Goal: Task Accomplishment & Management: Complete application form

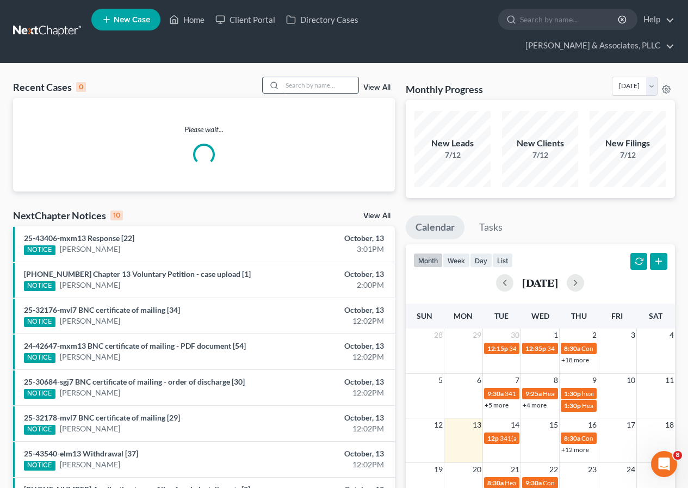
click at [305, 85] on input "search" at bounding box center [320, 85] width 76 height 16
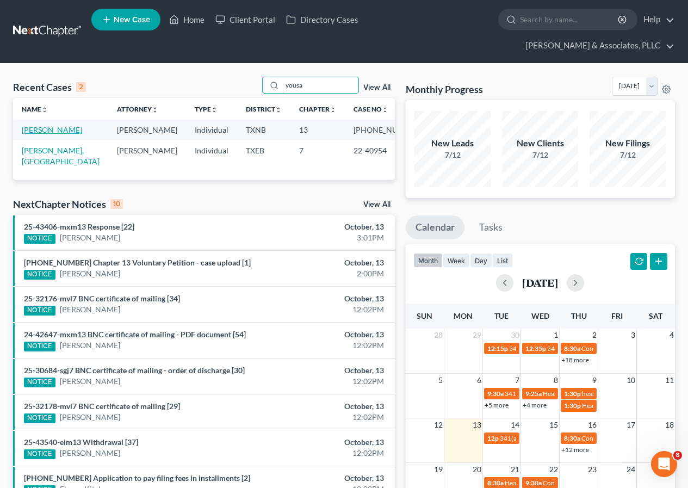
type input "yousa"
click at [45, 131] on link "[PERSON_NAME]" at bounding box center [52, 129] width 60 height 9
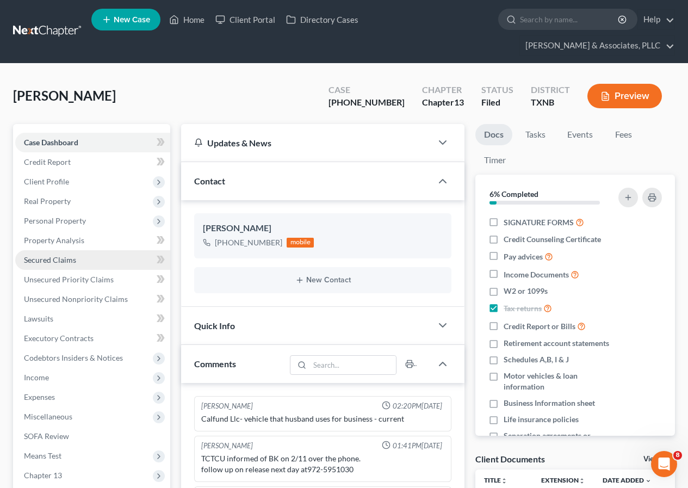
scroll to position [153, 0]
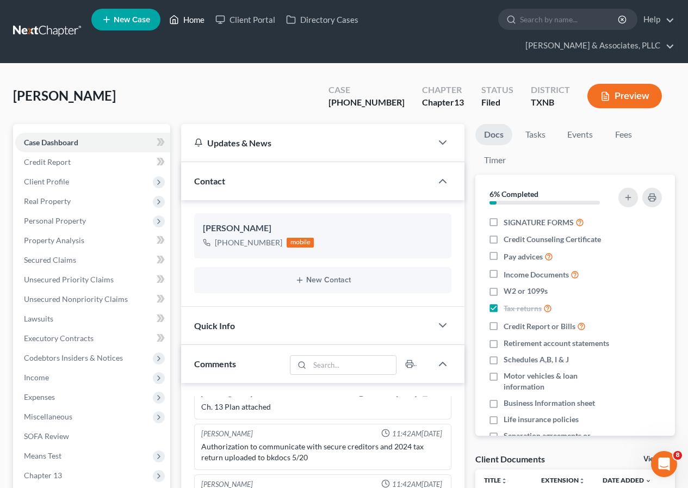
click at [184, 18] on link "Home" at bounding box center [187, 20] width 46 height 20
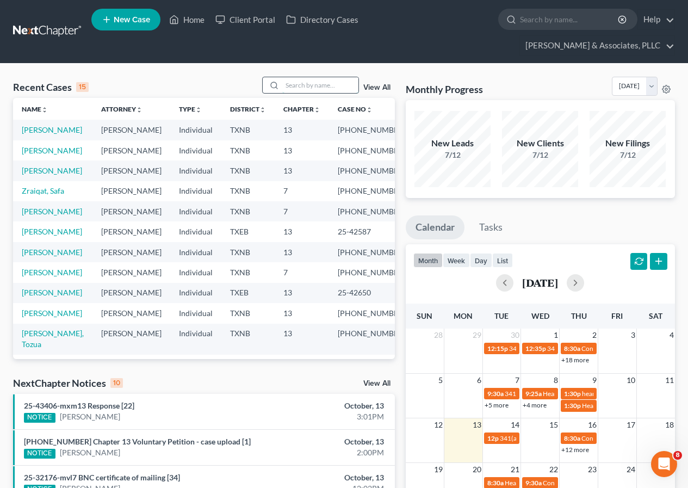
click at [313, 87] on input "search" at bounding box center [320, 85] width 76 height 16
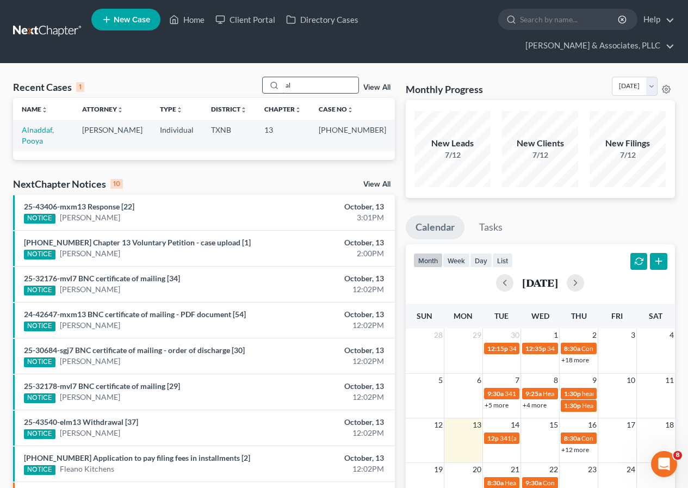
type input "a"
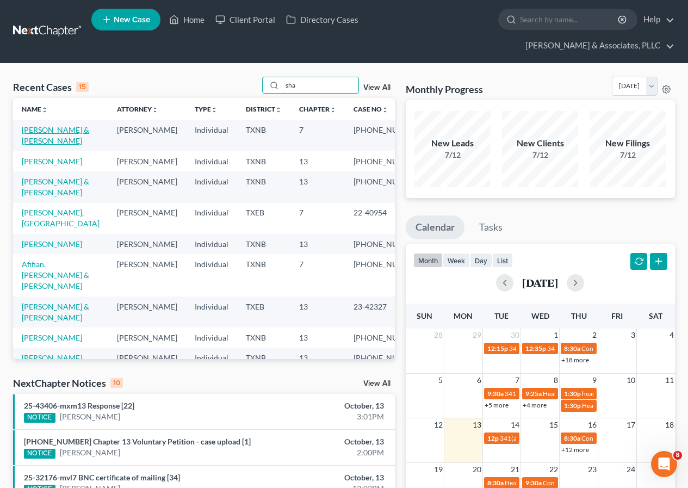
type input "sha"
click at [44, 134] on link "[PERSON_NAME] & [PERSON_NAME]" at bounding box center [55, 135] width 67 height 20
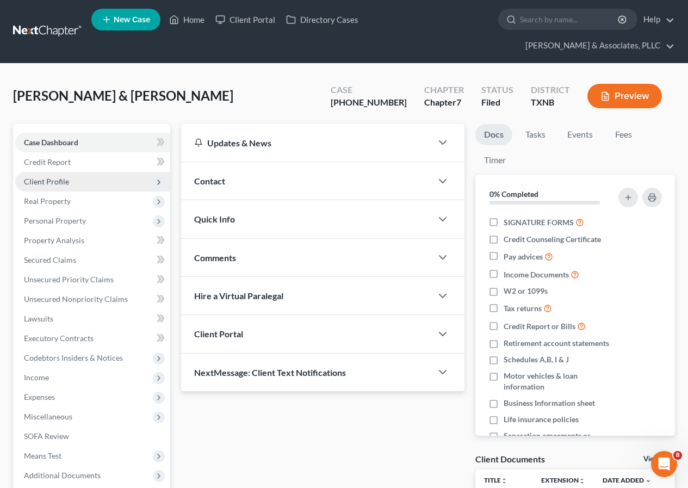
click at [46, 182] on span "Client Profile" at bounding box center [46, 181] width 45 height 9
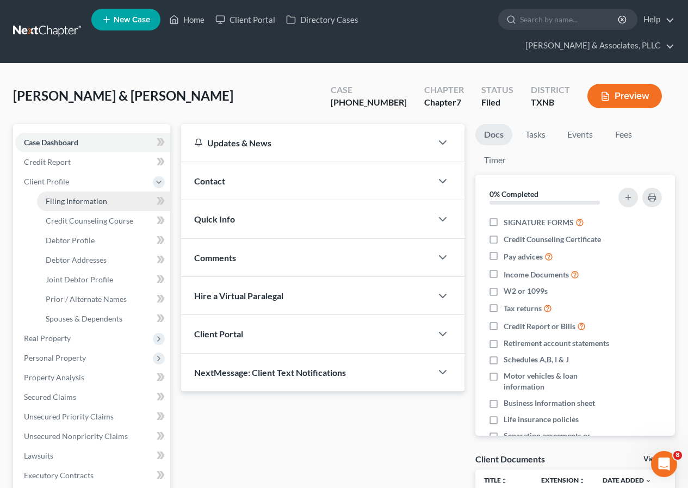
click at [63, 198] on span "Filing Information" at bounding box center [76, 200] width 61 height 9
select select "1"
select select "0"
select select "78"
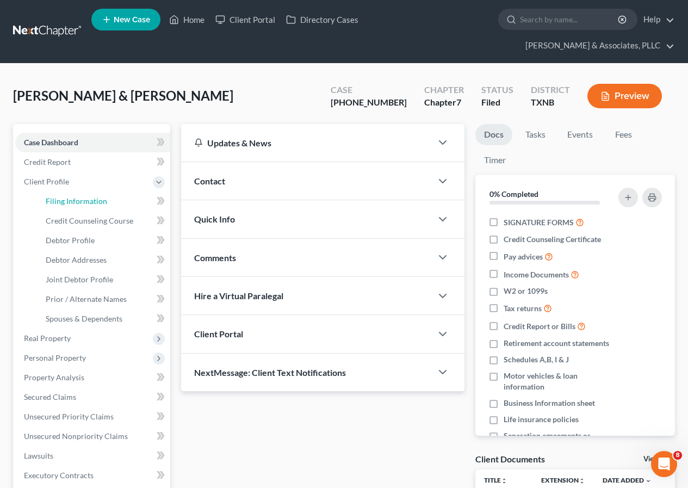
select select "0"
select select "45"
